Goal: Transaction & Acquisition: Purchase product/service

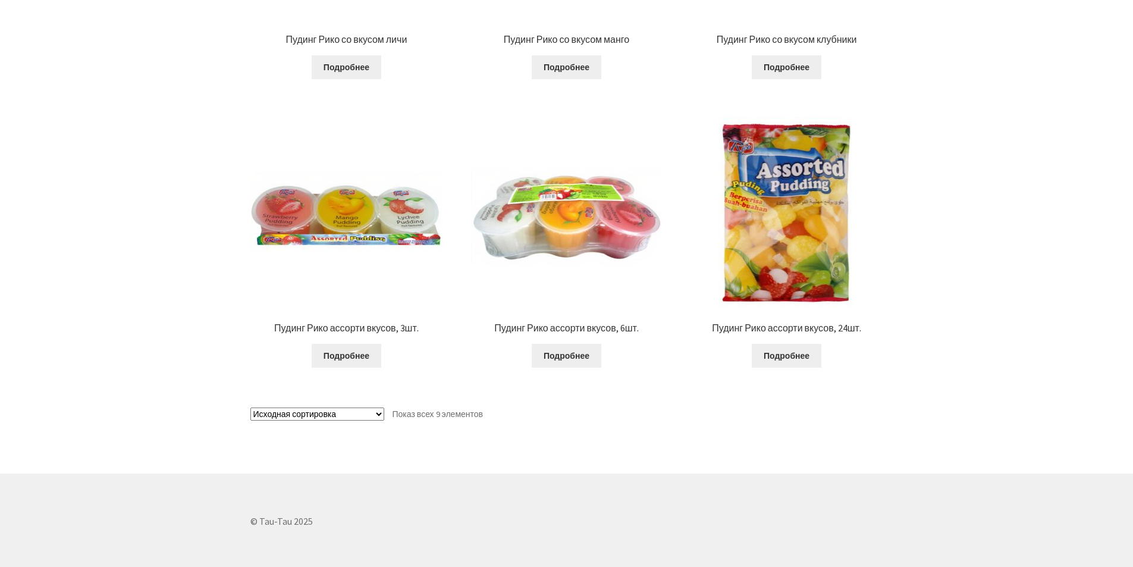
scroll to position [908, 0]
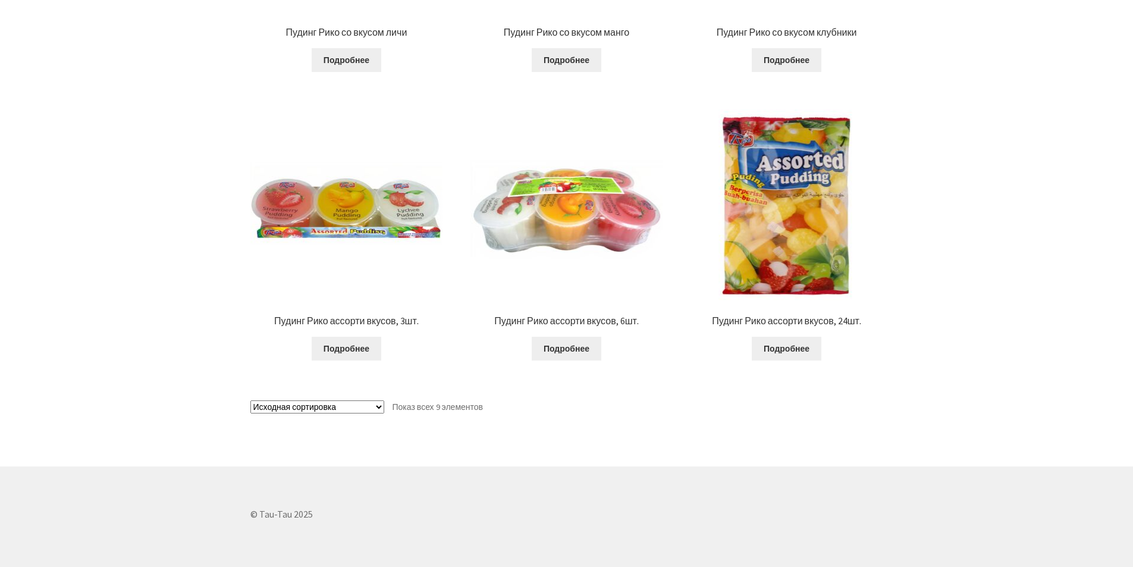
click at [580, 181] on img at bounding box center [566, 205] width 193 height 193
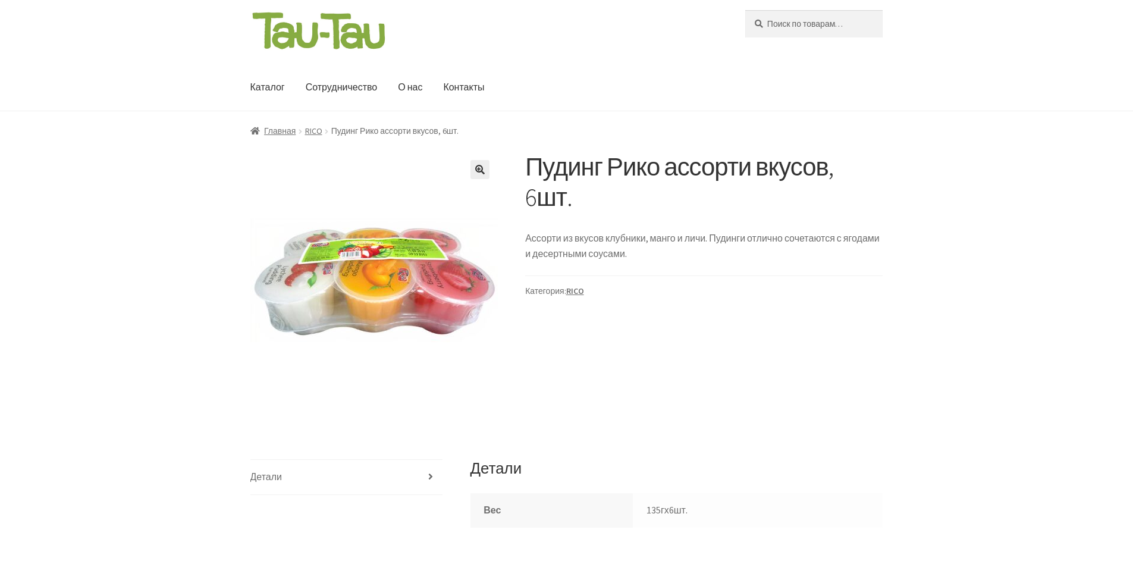
scroll to position [14, 0]
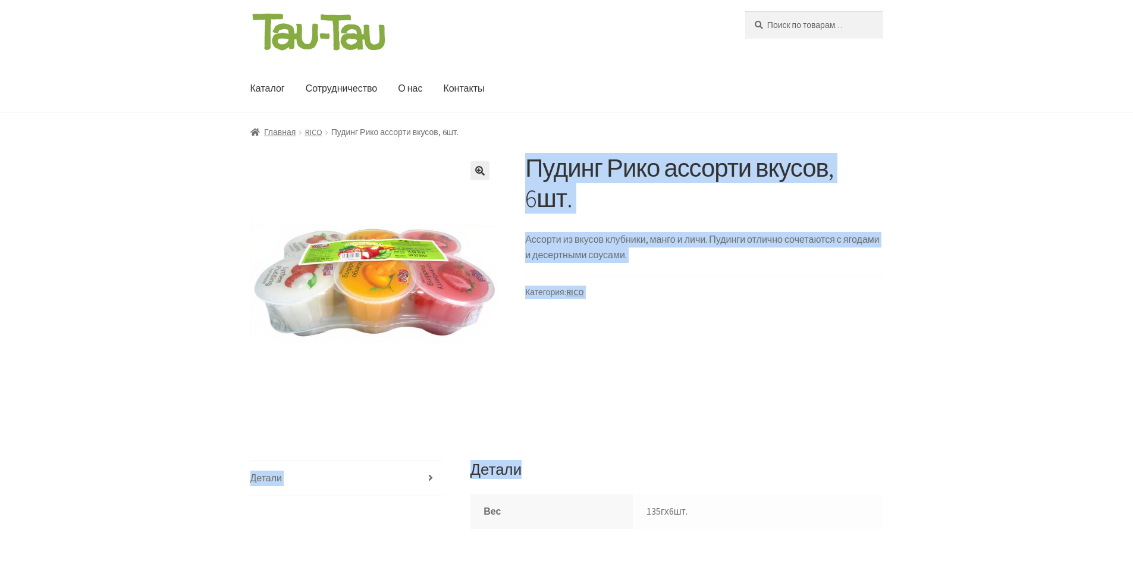
drag, startPoint x: 529, startPoint y: 171, endPoint x: 885, endPoint y: 164, distance: 356.3
click at [885, 164] on div "Пудинг Рико ассорти вкусов, 6шт. Ассорти из вкусов клубники, манго и личи. Пуди…" at bounding box center [566, 570] width 1133 height 834
click at [554, 167] on h1 "Пудинг Рико ассорти вкусов, 6шт." at bounding box center [703, 183] width 357 height 61
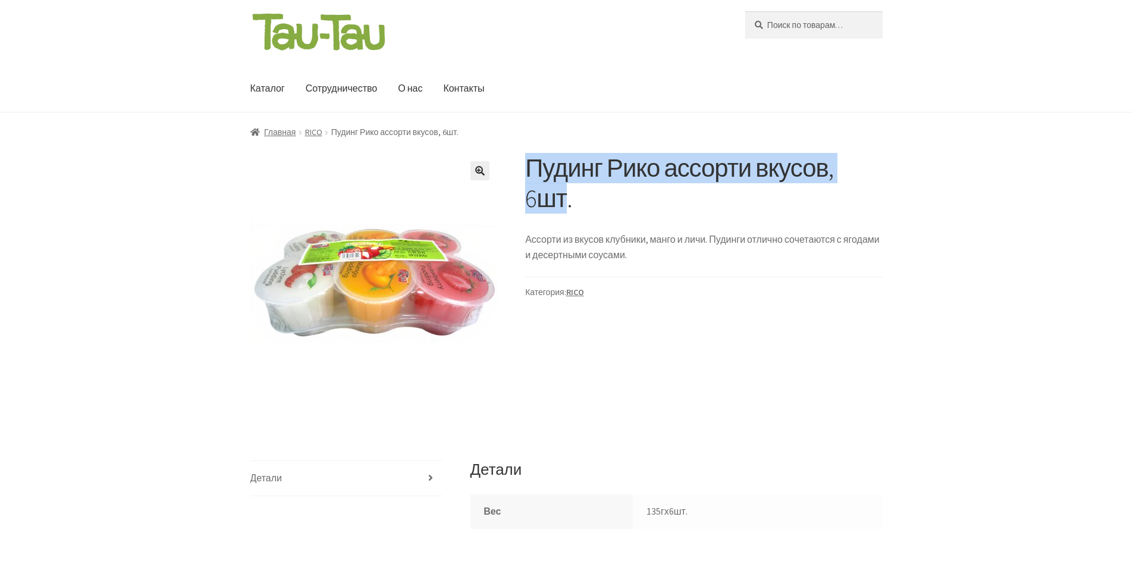
drag, startPoint x: 528, startPoint y: 164, endPoint x: 860, endPoint y: 158, distance: 331.9
click at [860, 158] on h1 "Пудинг Рико ассорти вкусов, 6шт." at bounding box center [703, 183] width 357 height 61
copy h1 "Пудинг Рико ассорти вкусов, 6шт"
